Goal: Task Accomplishment & Management: Use online tool/utility

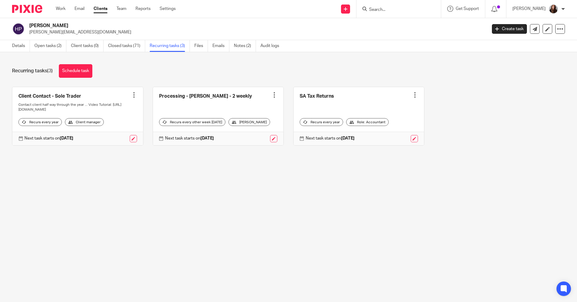
click at [394, 11] on input "Search" at bounding box center [395, 9] width 54 height 5
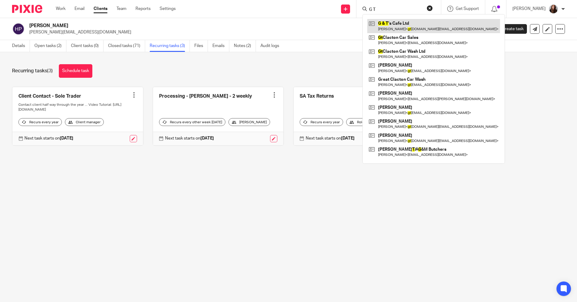
type input "G T"
click at [406, 24] on link at bounding box center [433, 26] width 133 height 14
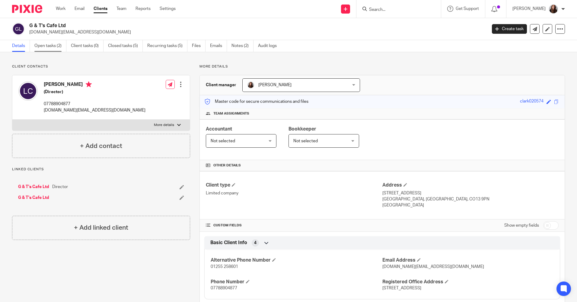
drag, startPoint x: 35, startPoint y: 45, endPoint x: 39, endPoint y: 45, distance: 4.0
click at [35, 45] on link "Open tasks (2)" at bounding box center [50, 46] width 32 height 12
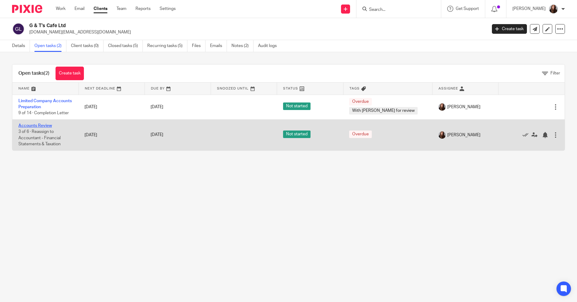
click at [46, 125] on link "Accounts Review" at bounding box center [34, 126] width 33 height 4
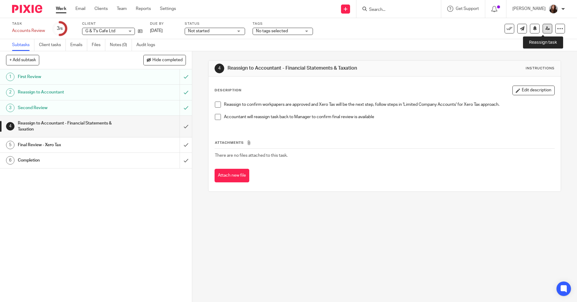
click at [545, 30] on icon at bounding box center [547, 28] width 5 height 5
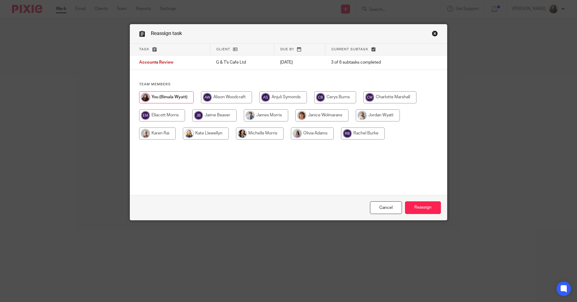
click at [280, 97] on input "radio" at bounding box center [283, 97] width 48 height 12
radio input "true"
click at [417, 211] on input "Reassign" at bounding box center [423, 207] width 36 height 13
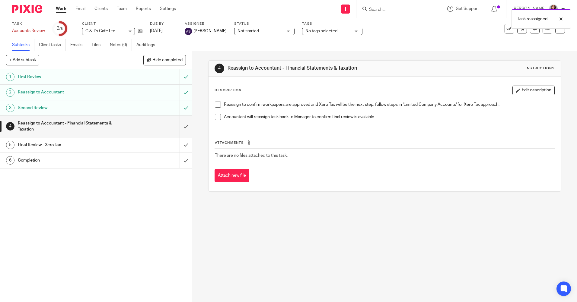
drag, startPoint x: 65, startPoint y: 9, endPoint x: 65, endPoint y: 5, distance: 4.0
click at [65, 9] on link "Work" at bounding box center [61, 9] width 11 height 6
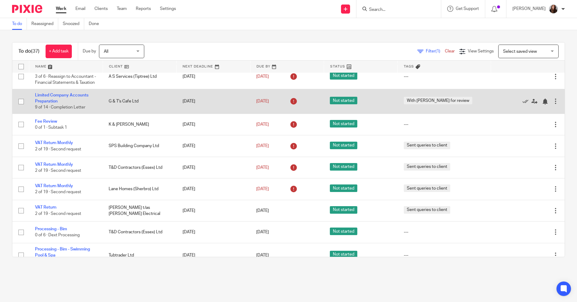
scroll to position [90, 0]
